Goal: Task Accomplishment & Management: Use online tool/utility

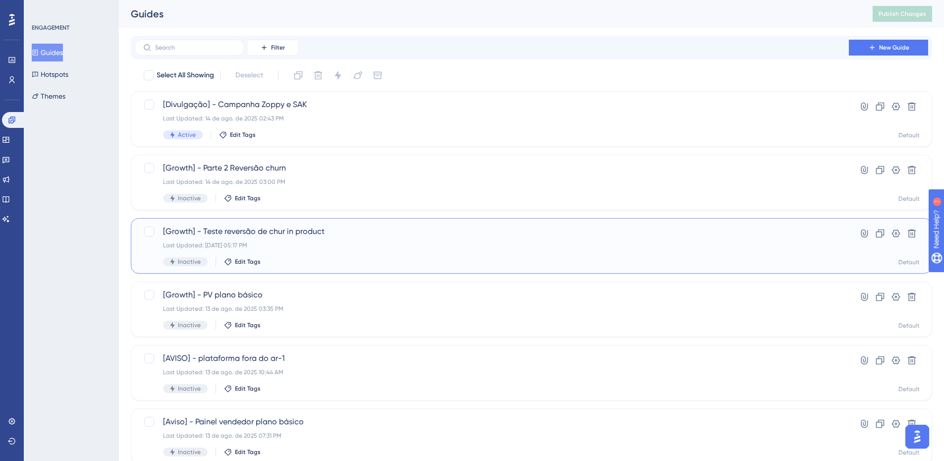
click at [337, 241] on div "Last Updated: 14 de ago. de 2025 05:17 PM" at bounding box center [492, 245] width 658 height 8
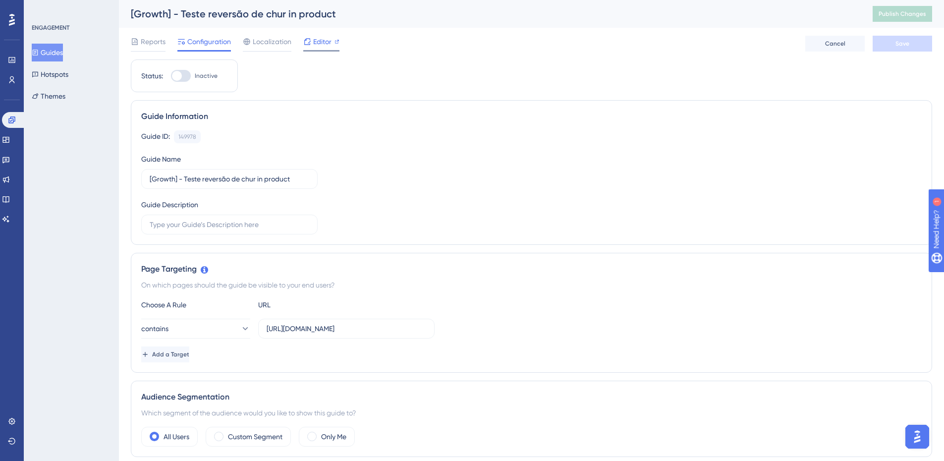
click at [311, 51] on div at bounding box center [321, 50] width 36 height 1
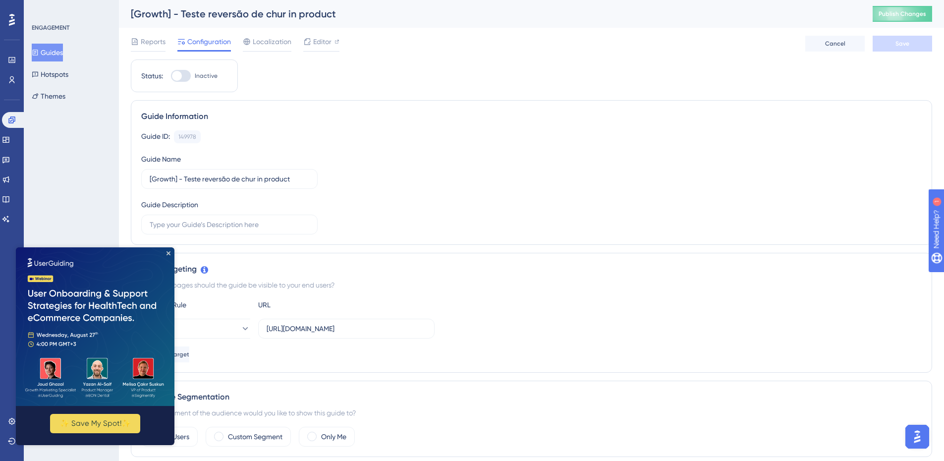
click at [99, 435] on div "✨ Save My Spot!✨" at bounding box center [95, 425] width 159 height 39
click at [97, 429] on button "✨ Save My Spot!✨" at bounding box center [95, 423] width 90 height 19
click at [169, 252] on icon "Close Preview" at bounding box center [169, 253] width 4 height 4
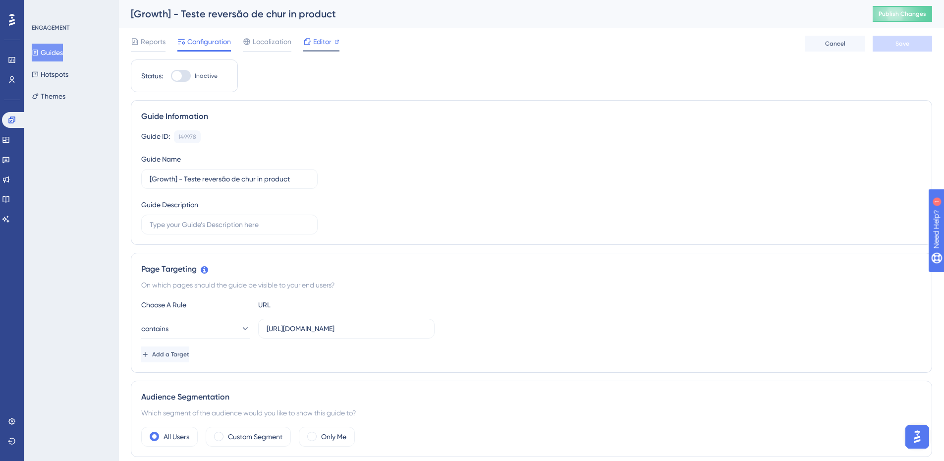
click at [317, 37] on span "Editor" at bounding box center [322, 42] width 18 height 12
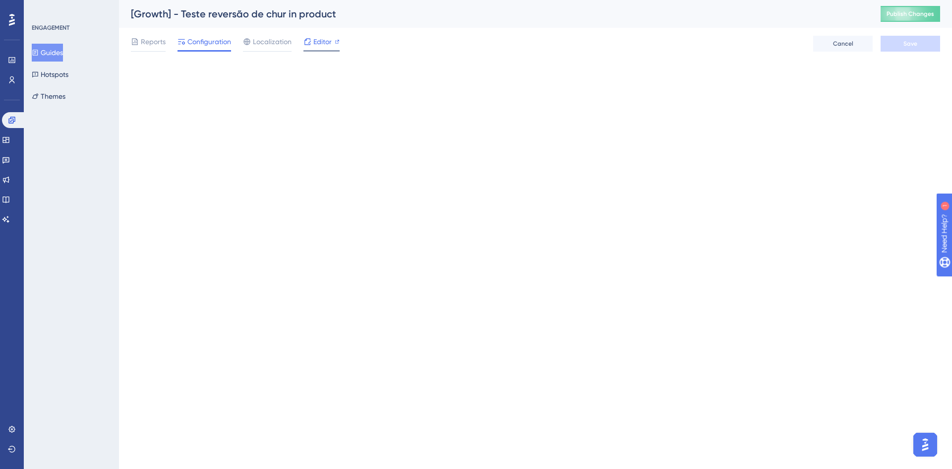
click at [321, 40] on span "Editor" at bounding box center [322, 42] width 18 height 12
